Goal: Information Seeking & Learning: Learn about a topic

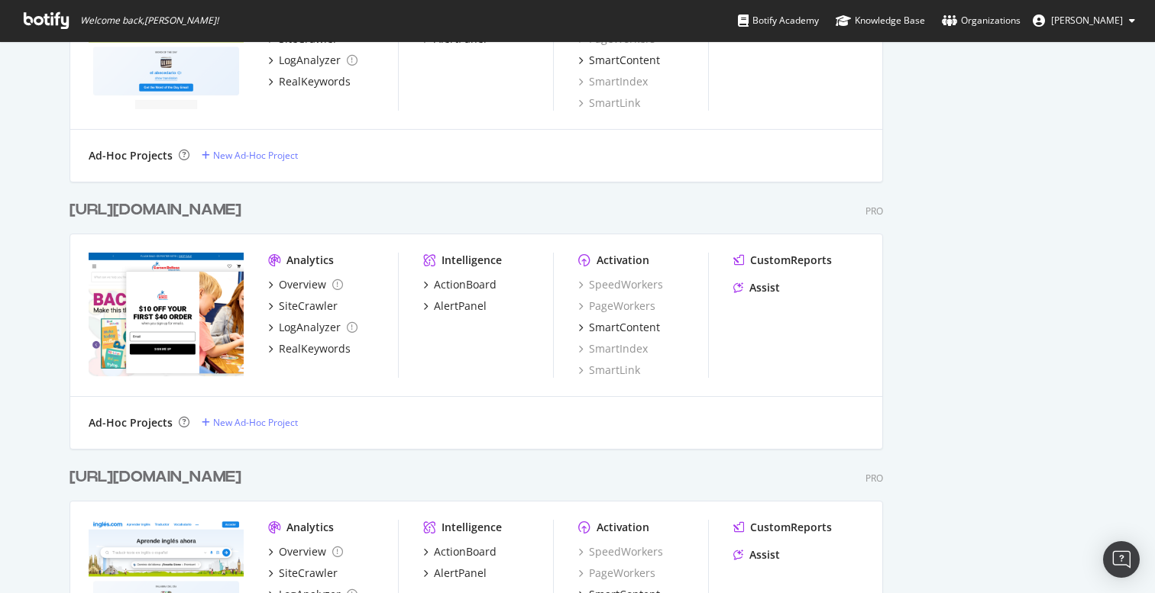
scroll to position [2594, 0]
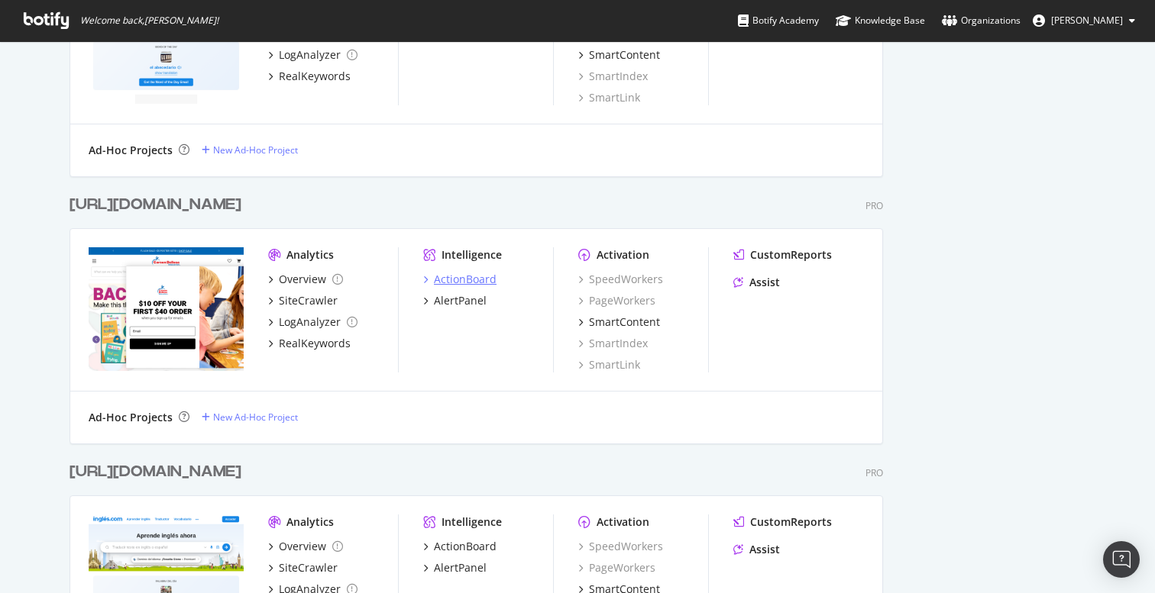
click at [464, 275] on div "ActionBoard" at bounding box center [465, 279] width 63 height 15
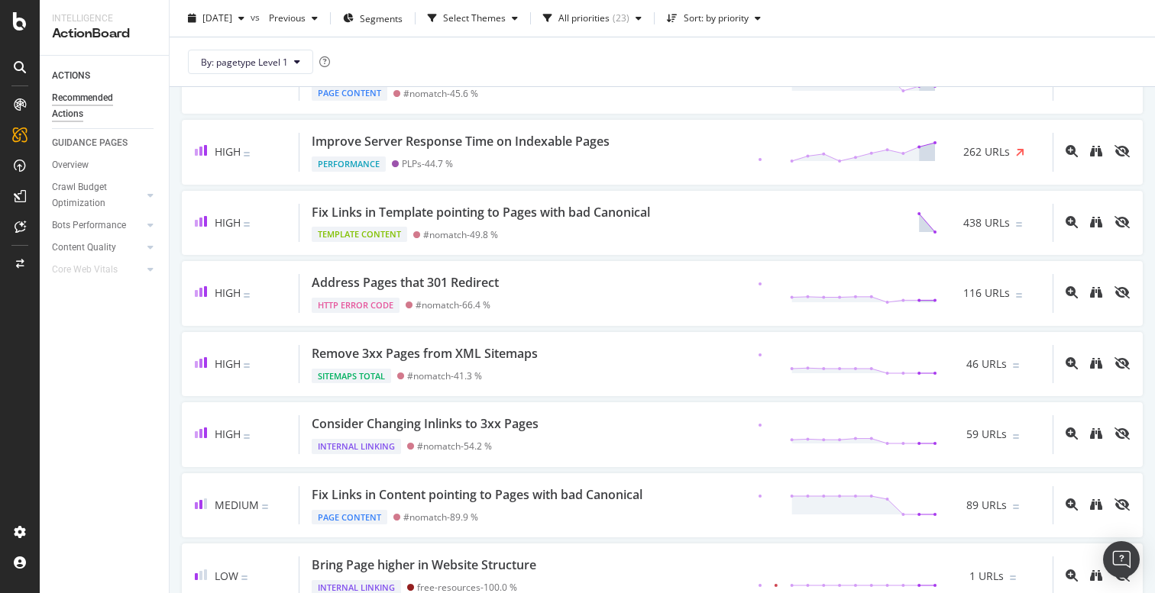
scroll to position [417, 0]
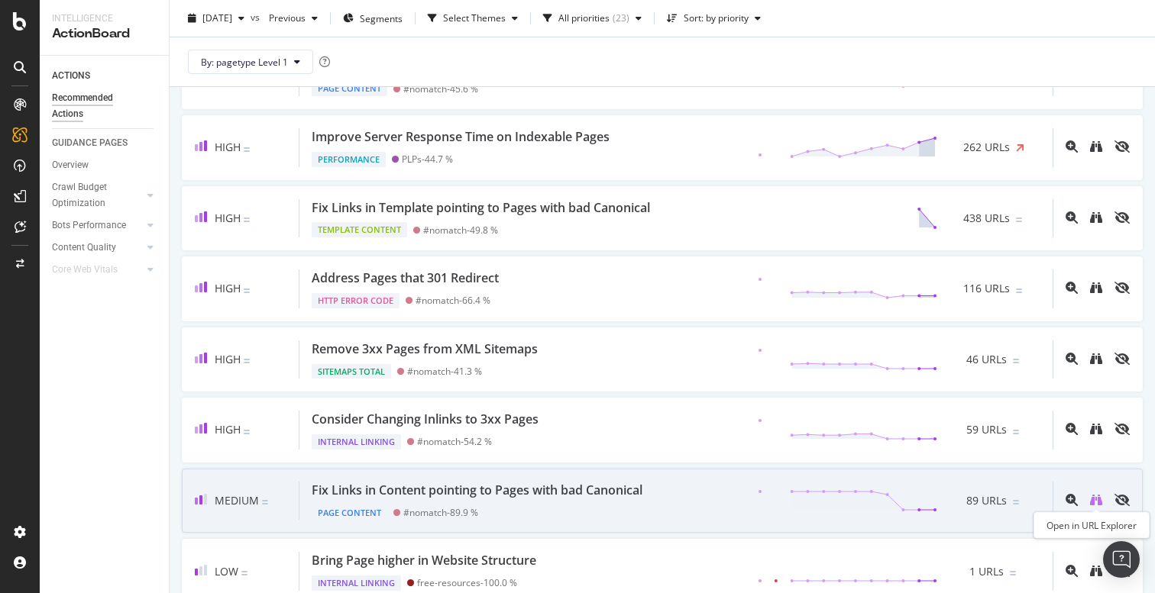
click at [1094, 496] on icon "binoculars" at bounding box center [1096, 500] width 12 height 12
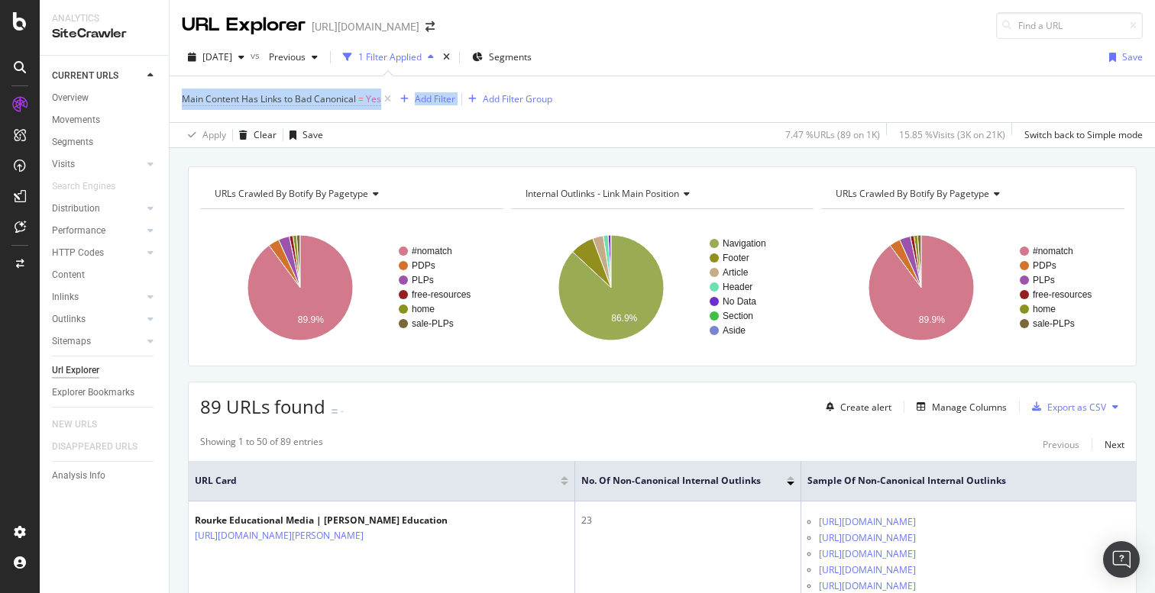
click at [459, 86] on div "Main Content Has Links to Bad Canonical = Yes Add Filter Add Filter Group" at bounding box center [662, 99] width 961 height 46
click at [612, 151] on div "URLs Crawled By Botify By pagetype Chart (by Value) Table Expand Export as CSV …" at bounding box center [662, 166] width 985 height 37
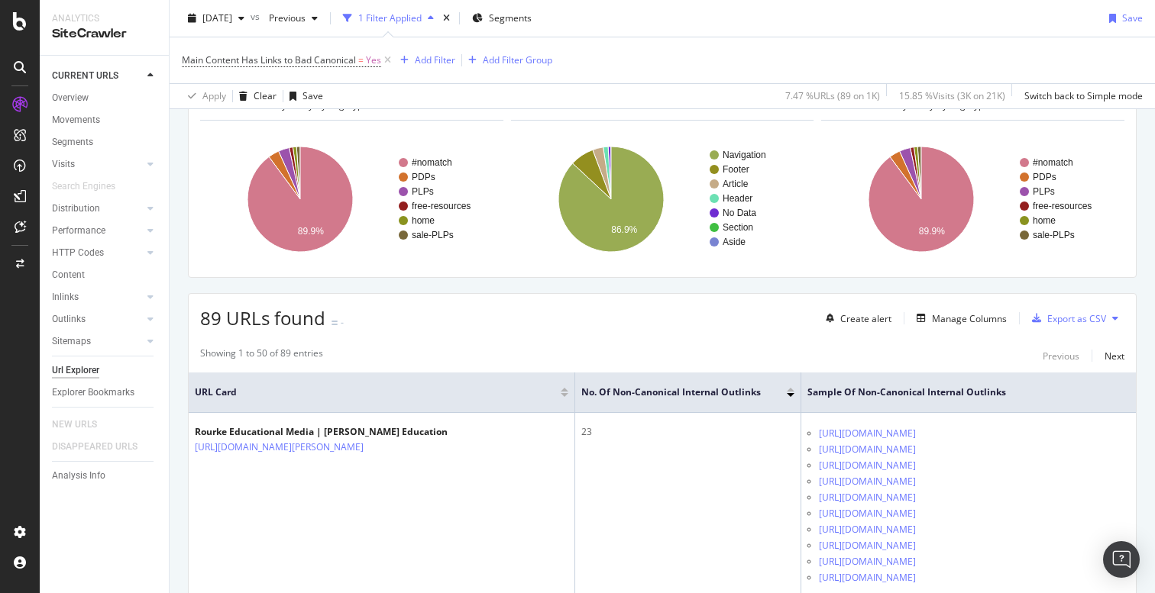
scroll to position [92, 0]
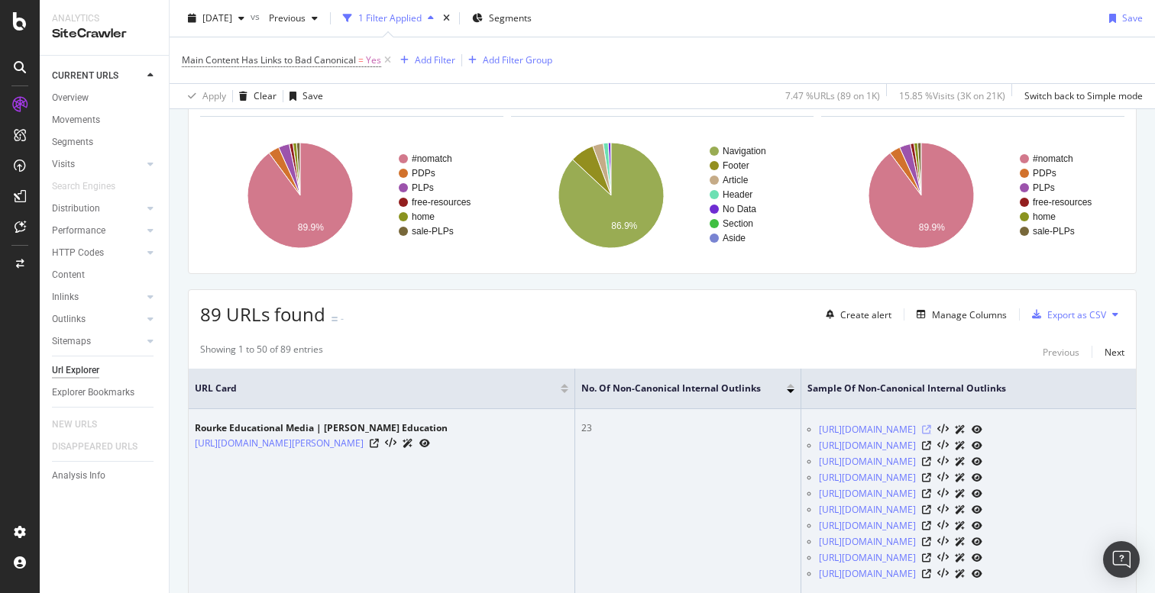
click at [931, 435] on icon at bounding box center [926, 429] width 9 height 9
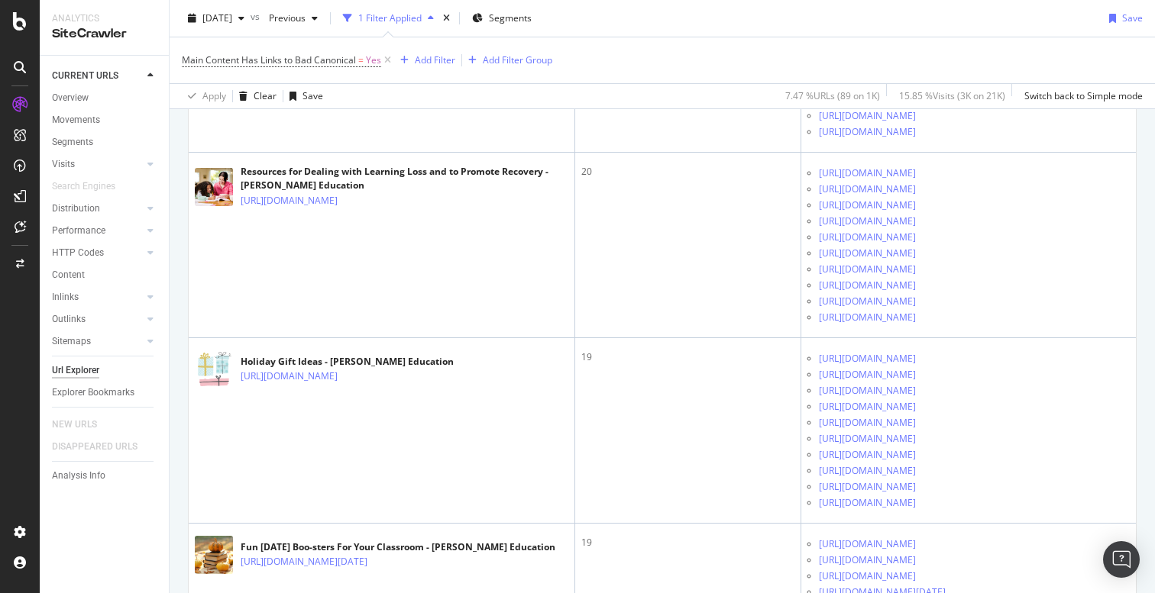
scroll to position [1083, 0]
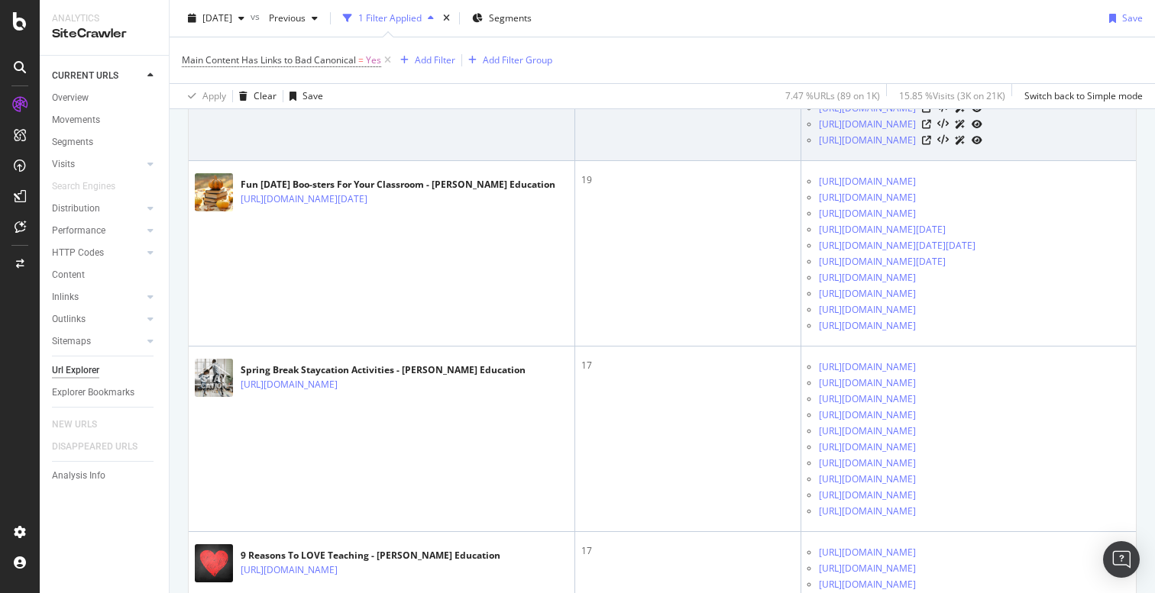
click at [931, 81] on icon at bounding box center [926, 76] width 9 height 9
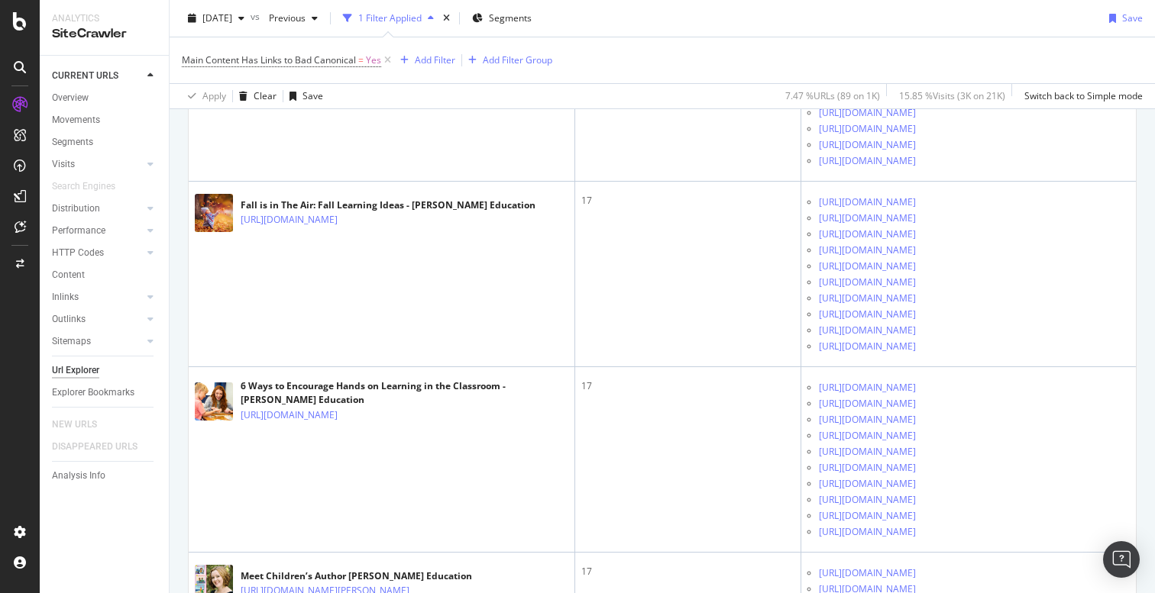
scroll to position [1973, 0]
